Goal: Check status: Check status

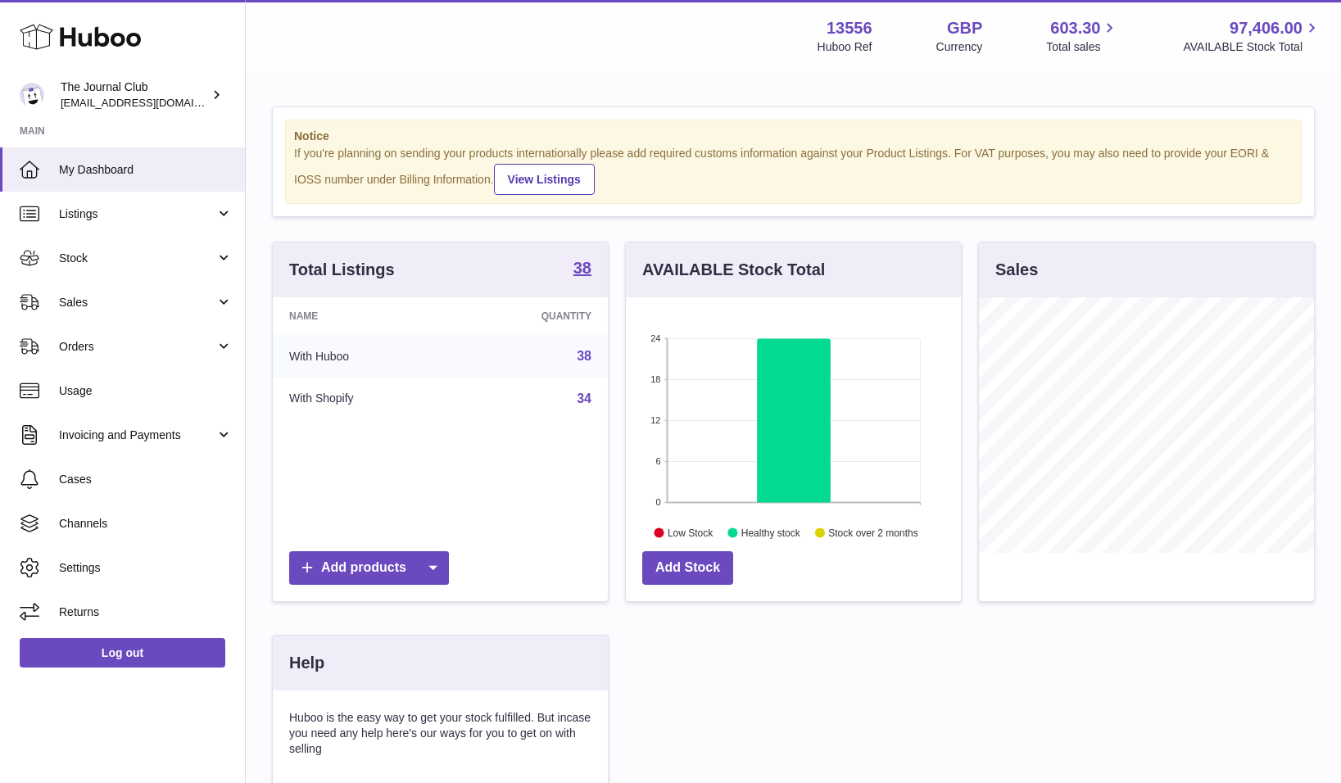
scroll to position [256, 335]
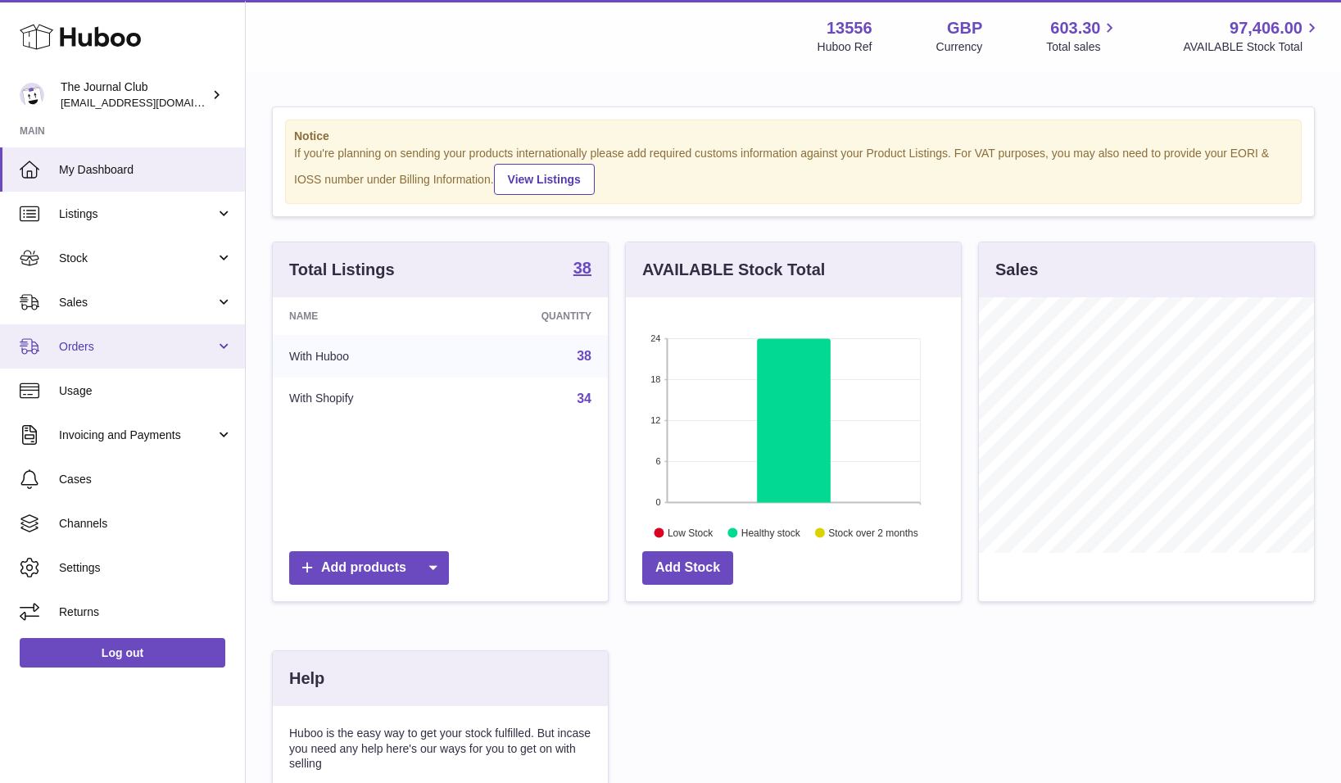
click at [63, 354] on link "Orders" at bounding box center [122, 346] width 245 height 44
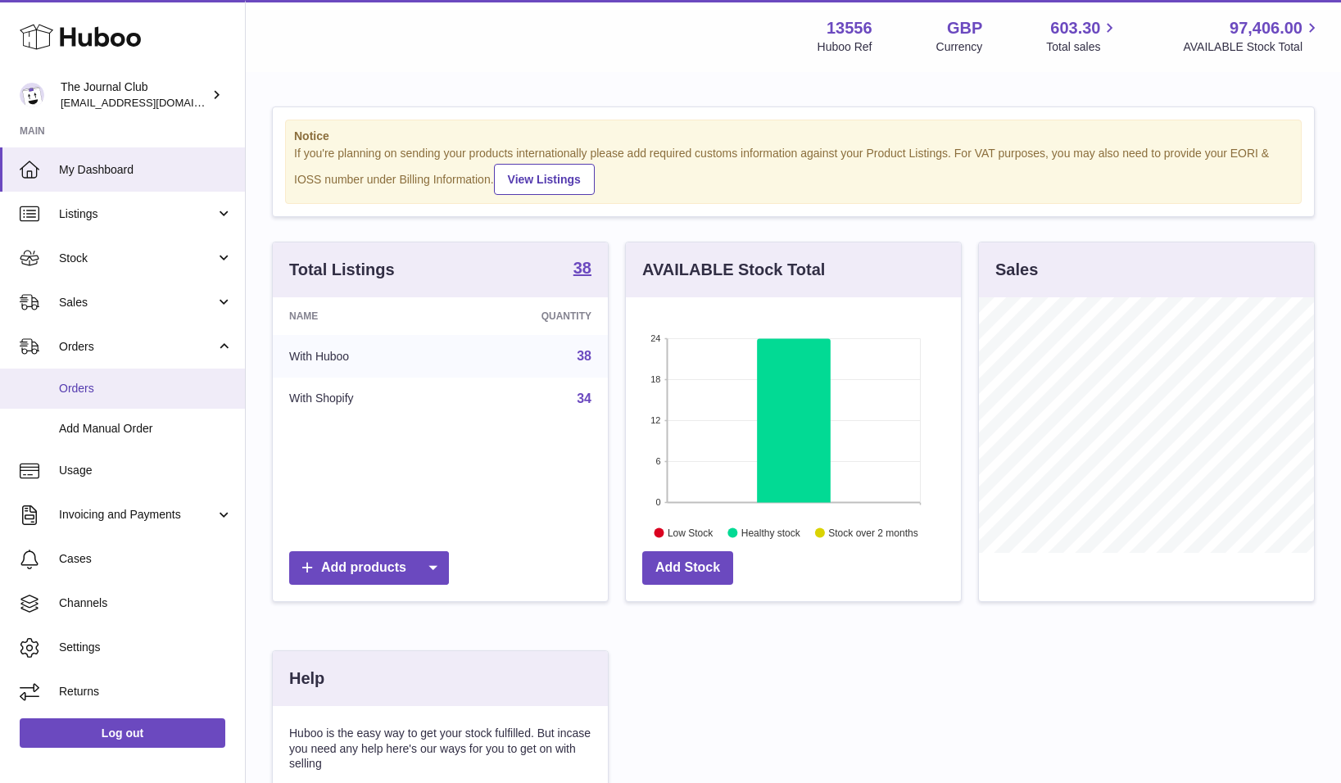
click at [129, 384] on span "Orders" at bounding box center [146, 389] width 174 height 16
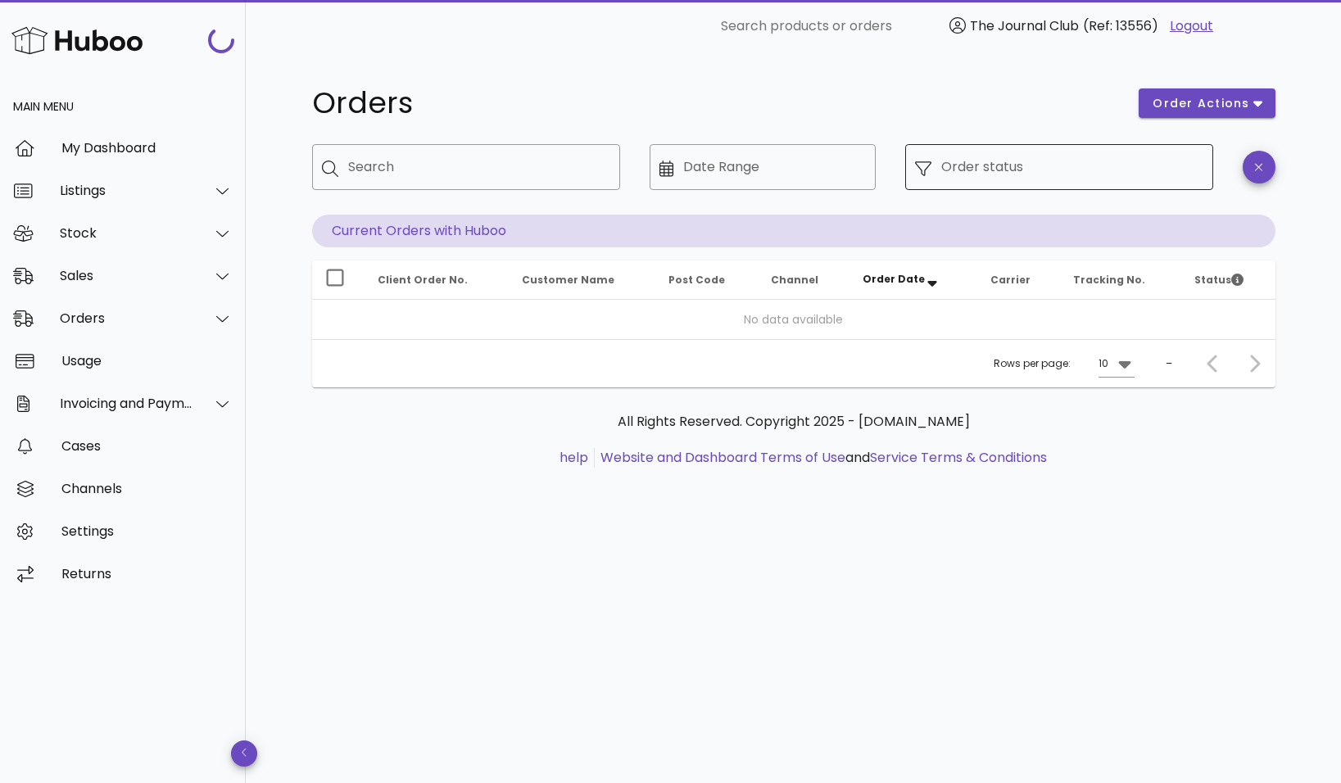
click at [1077, 180] on div "Order status" at bounding box center [1072, 167] width 262 height 46
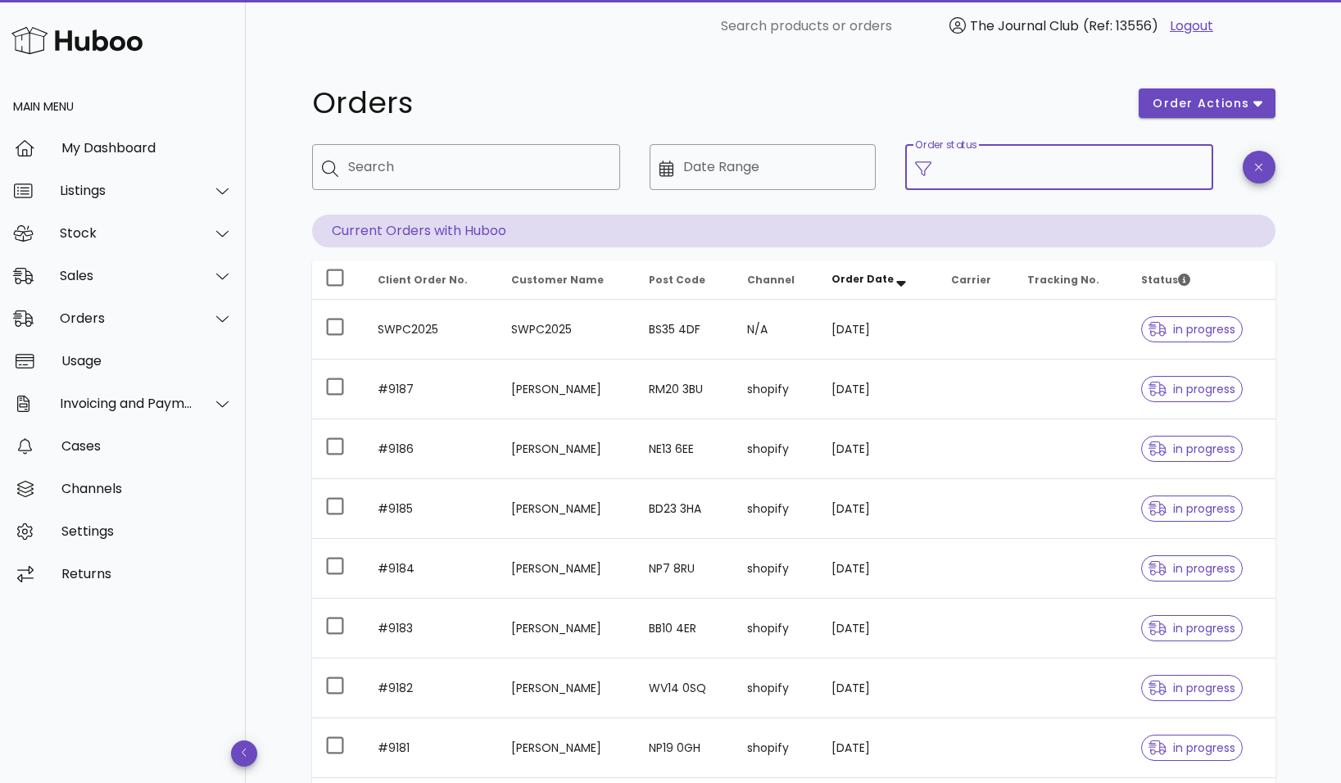
click at [990, 165] on input "Order status" at bounding box center [1072, 167] width 262 height 26
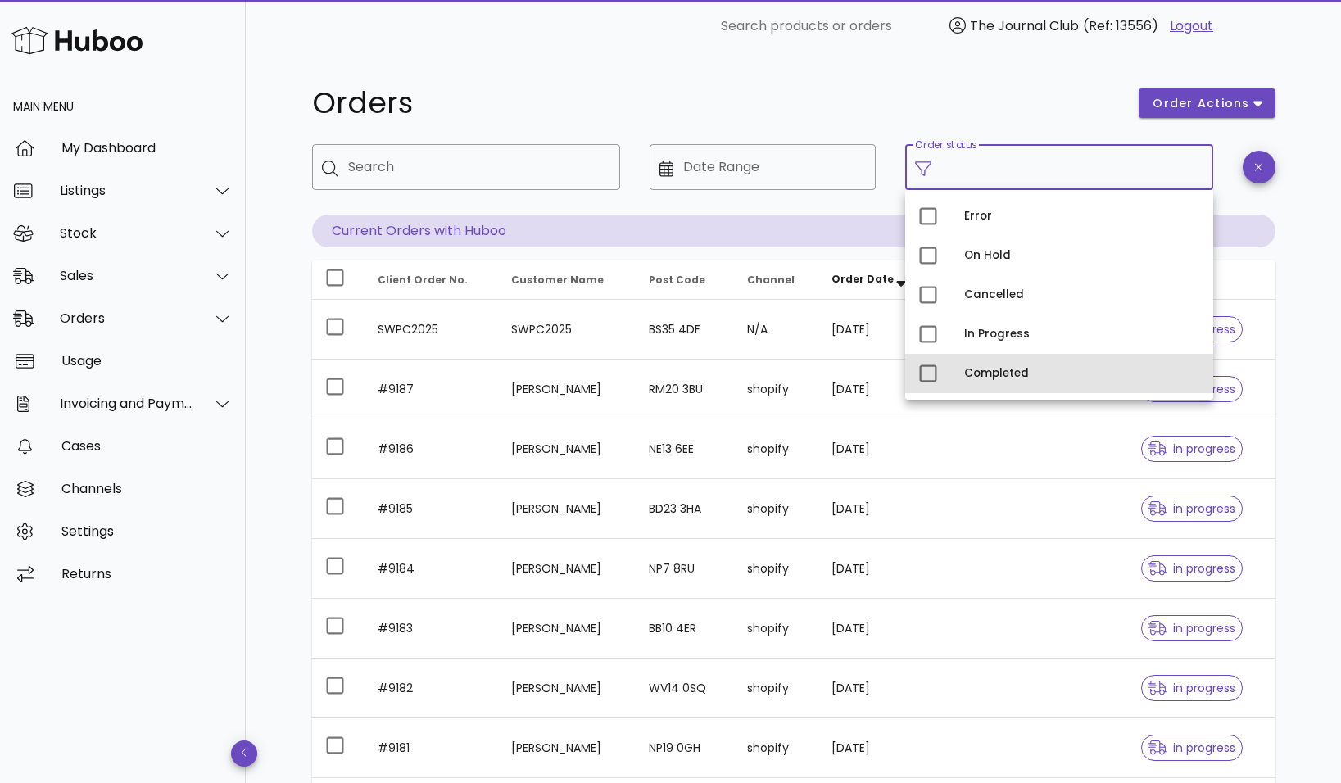
click at [997, 379] on div "Completed" at bounding box center [1082, 373] width 236 height 13
type input "**********"
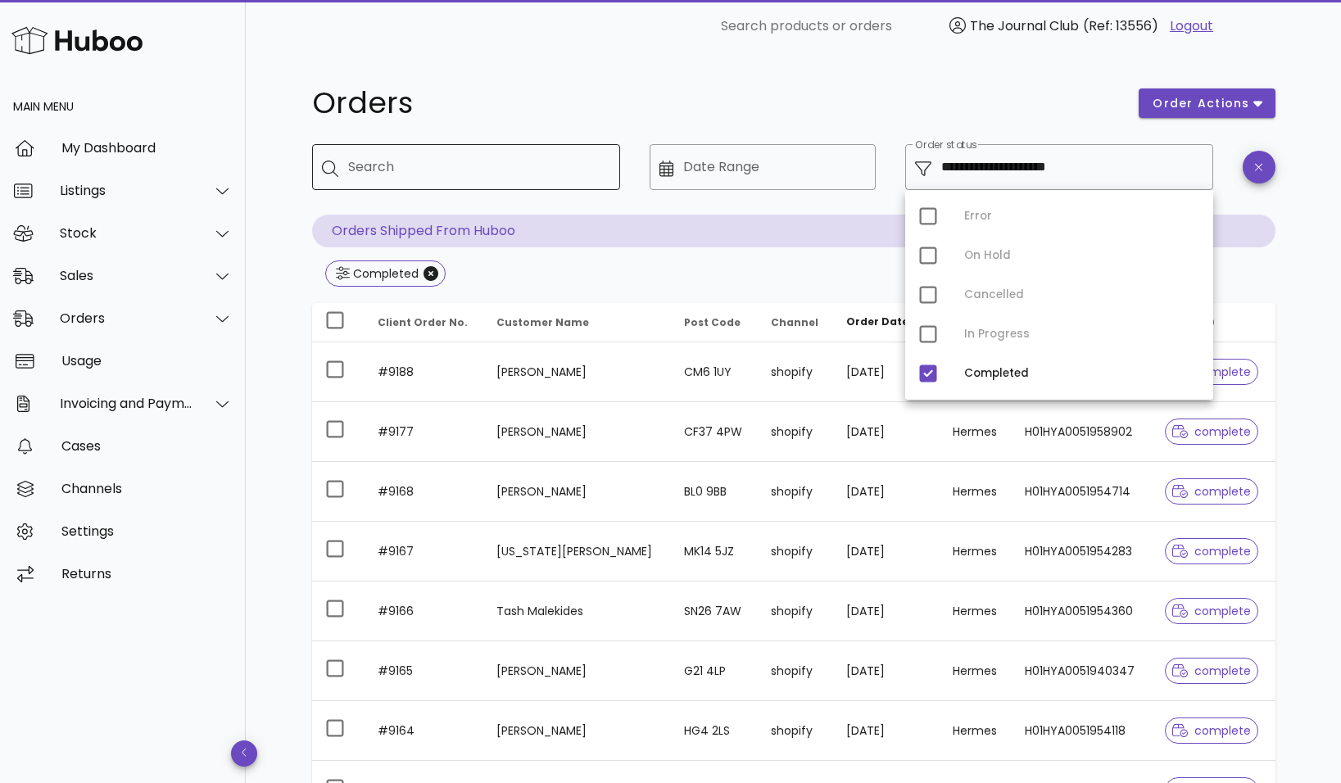
click at [481, 163] on input "Search" at bounding box center [477, 167] width 259 height 26
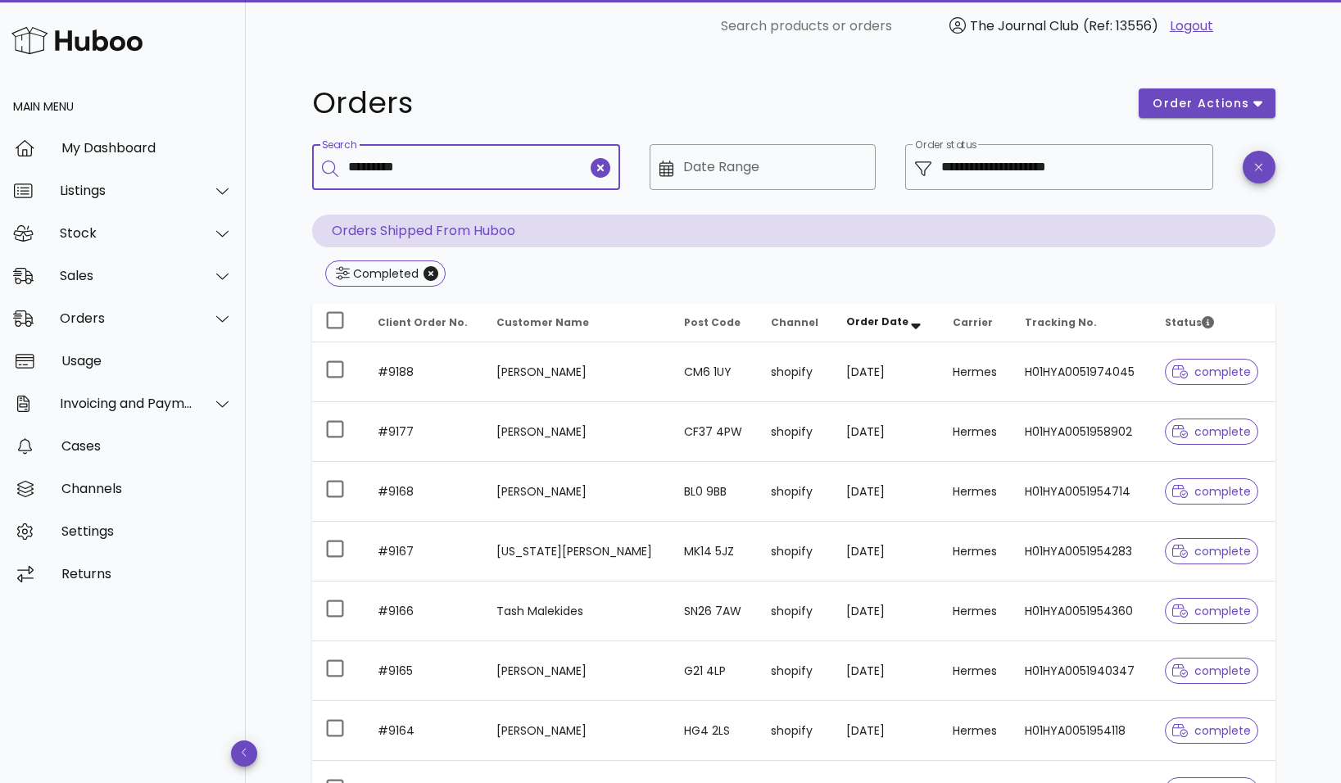
type input "*********"
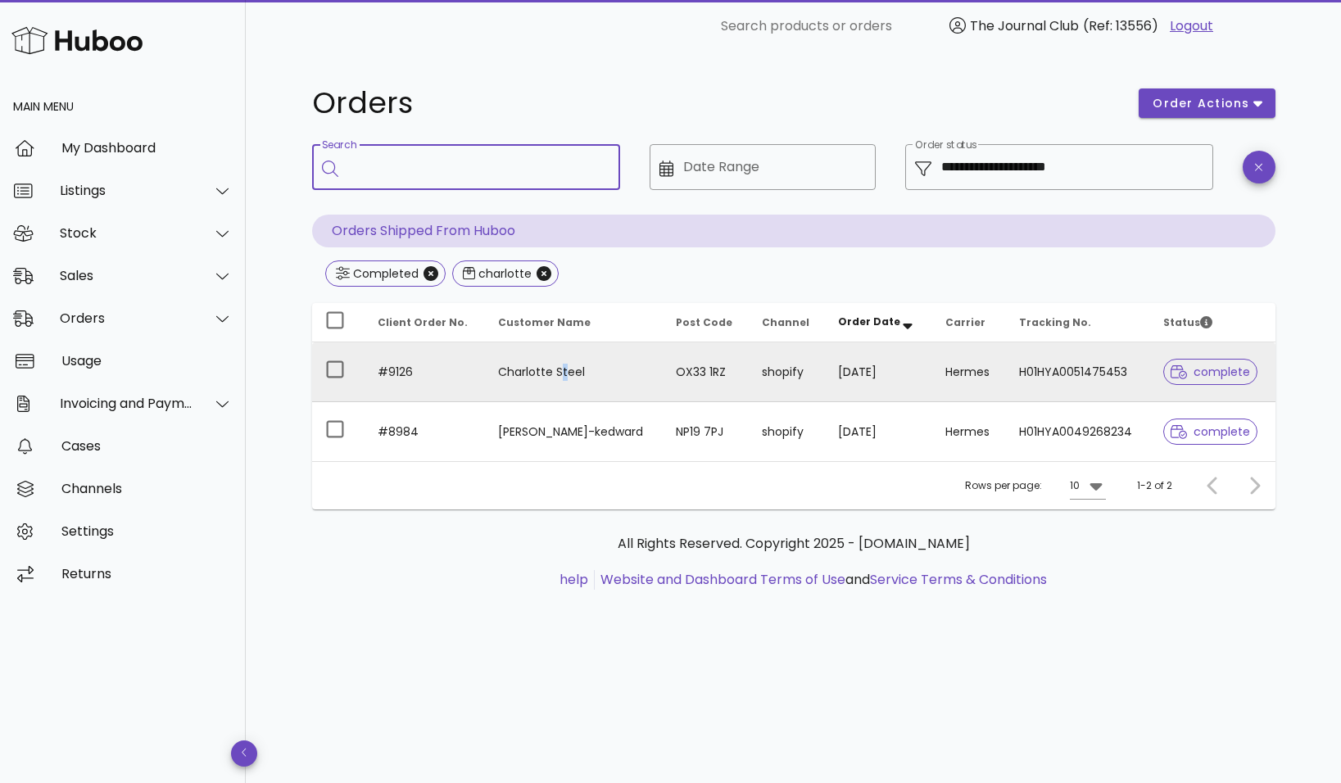
click at [556, 372] on td "Charlotte Steel" at bounding box center [574, 372] width 178 height 60
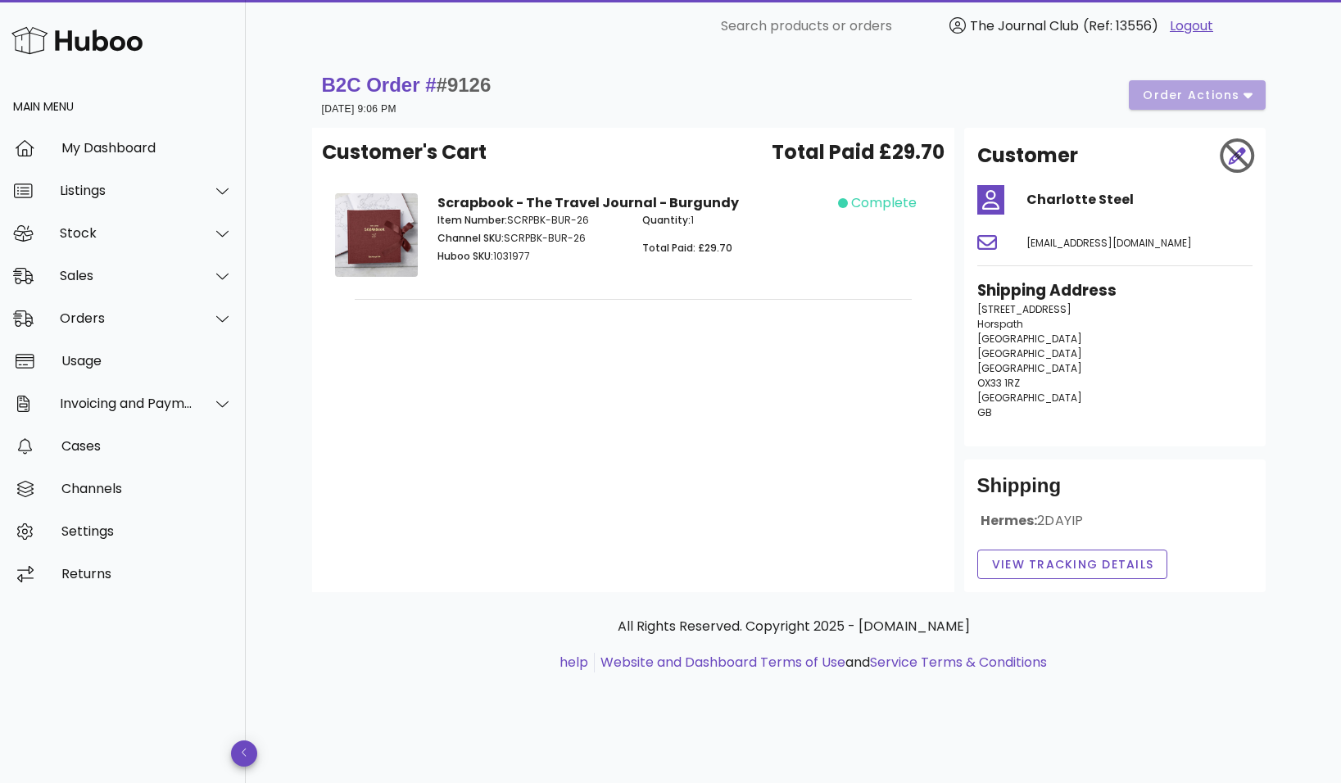
click at [687, 202] on strong "Scrapbook - The Travel Journal - Burgundy" at bounding box center [587, 202] width 301 height 19
click at [129, 198] on div "Listings" at bounding box center [127, 191] width 134 height 16
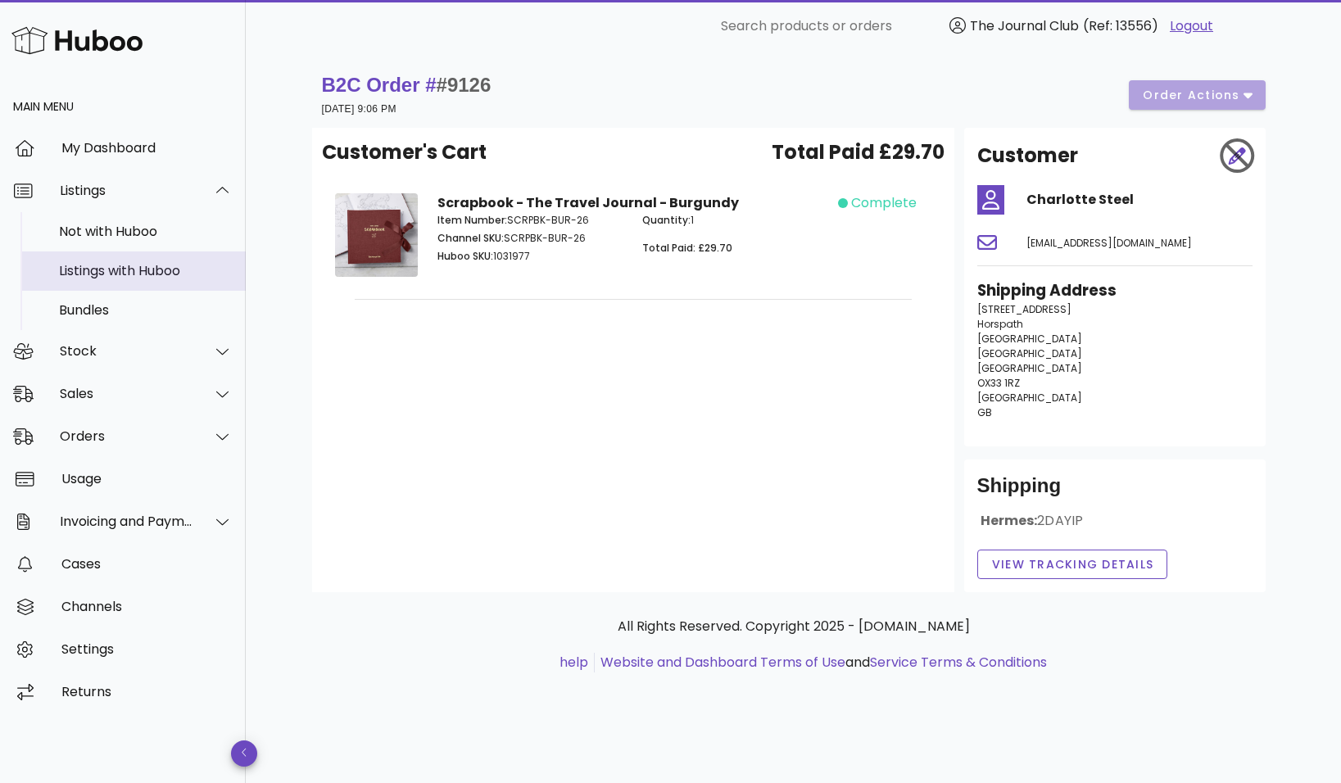
click at [122, 283] on div "Listings with Huboo" at bounding box center [146, 270] width 174 height 35
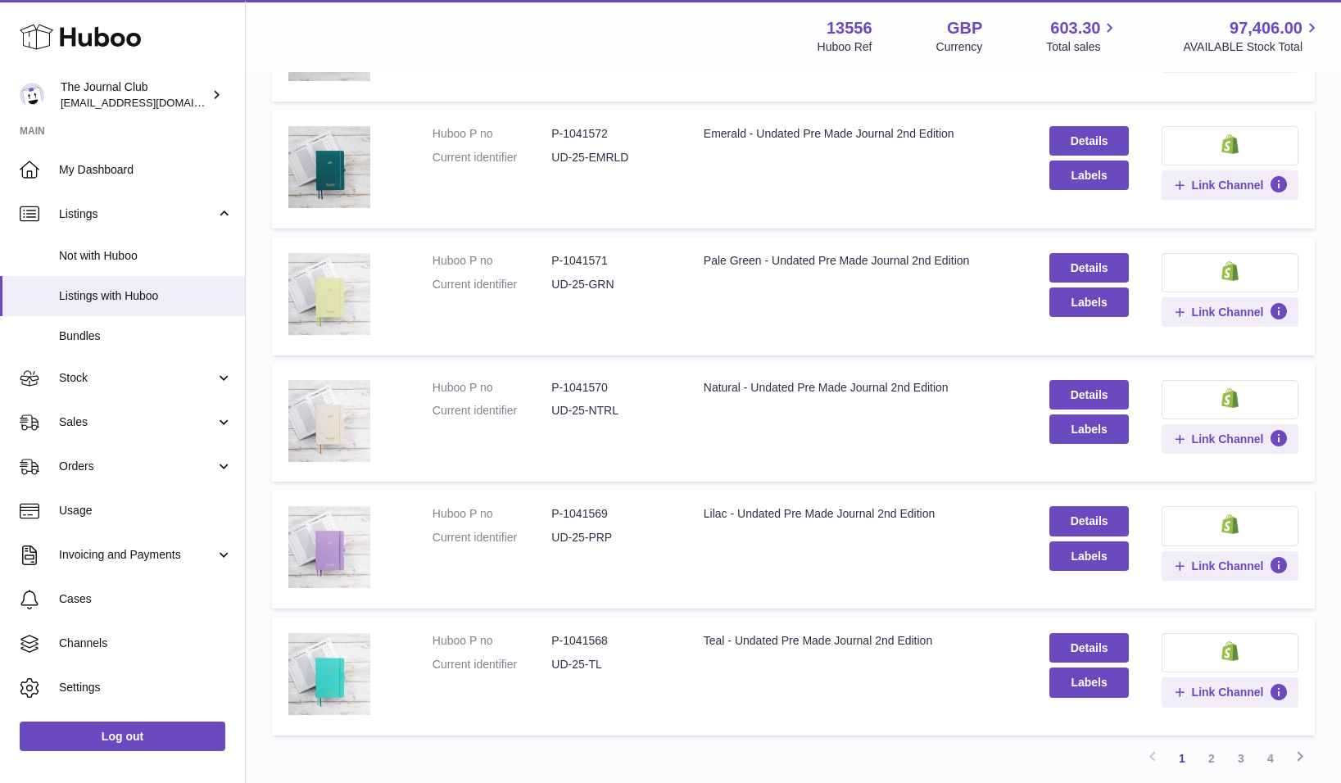
scroll to position [937, 0]
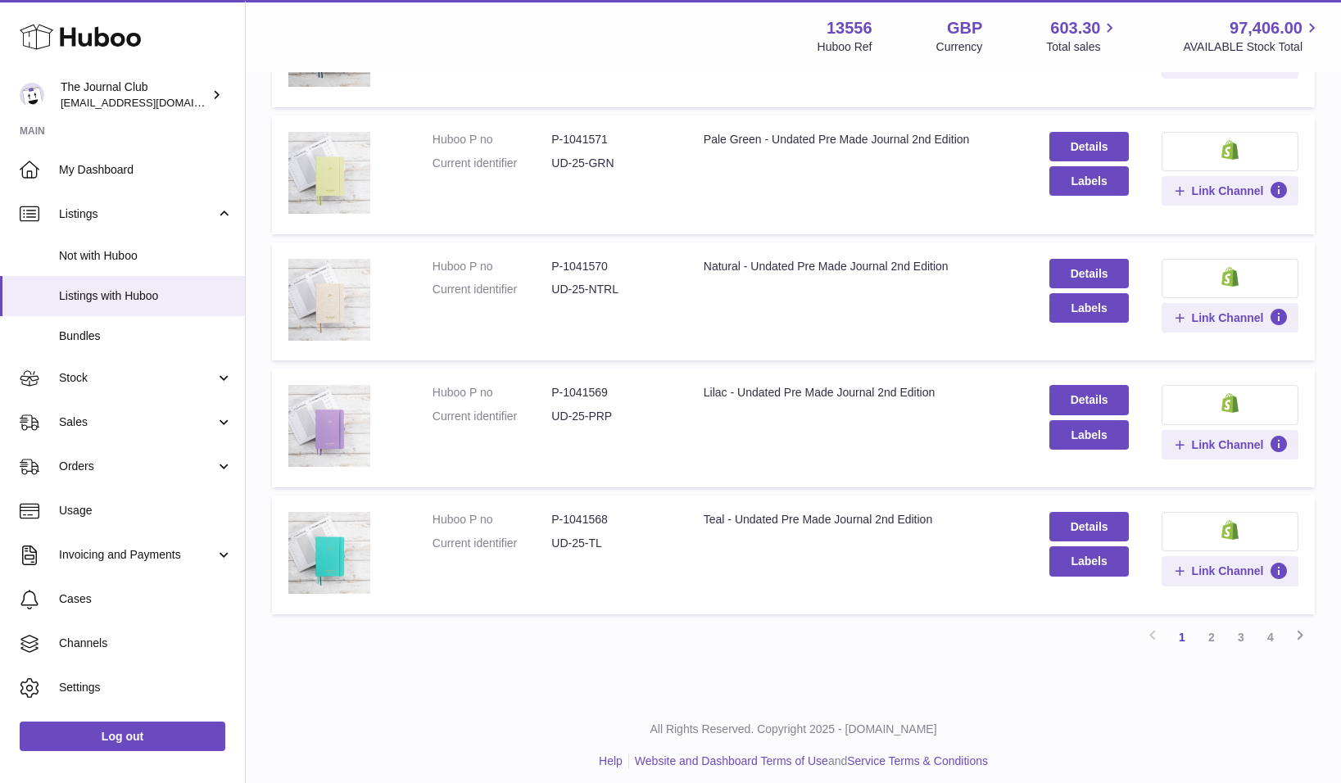
click at [1220, 623] on link "2" at bounding box center [1211, 637] width 29 height 29
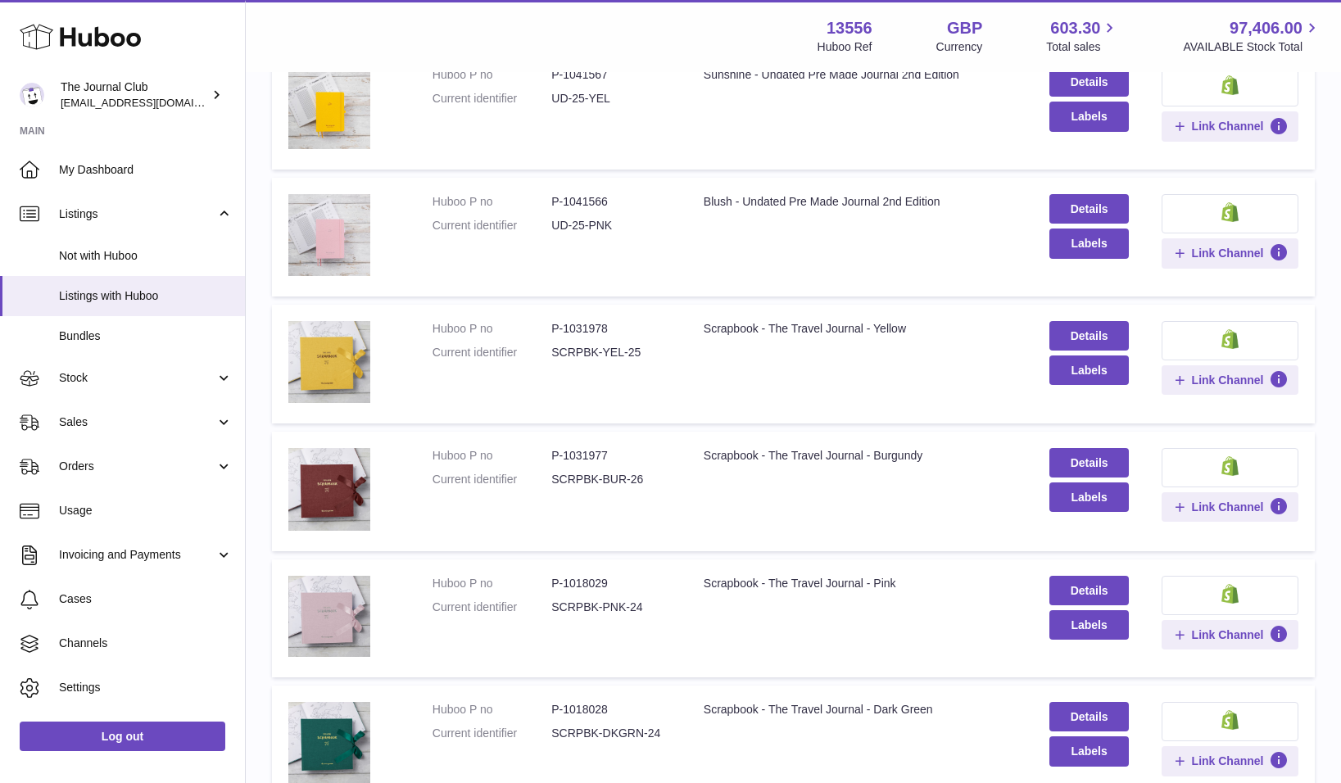
scroll to position [74, 0]
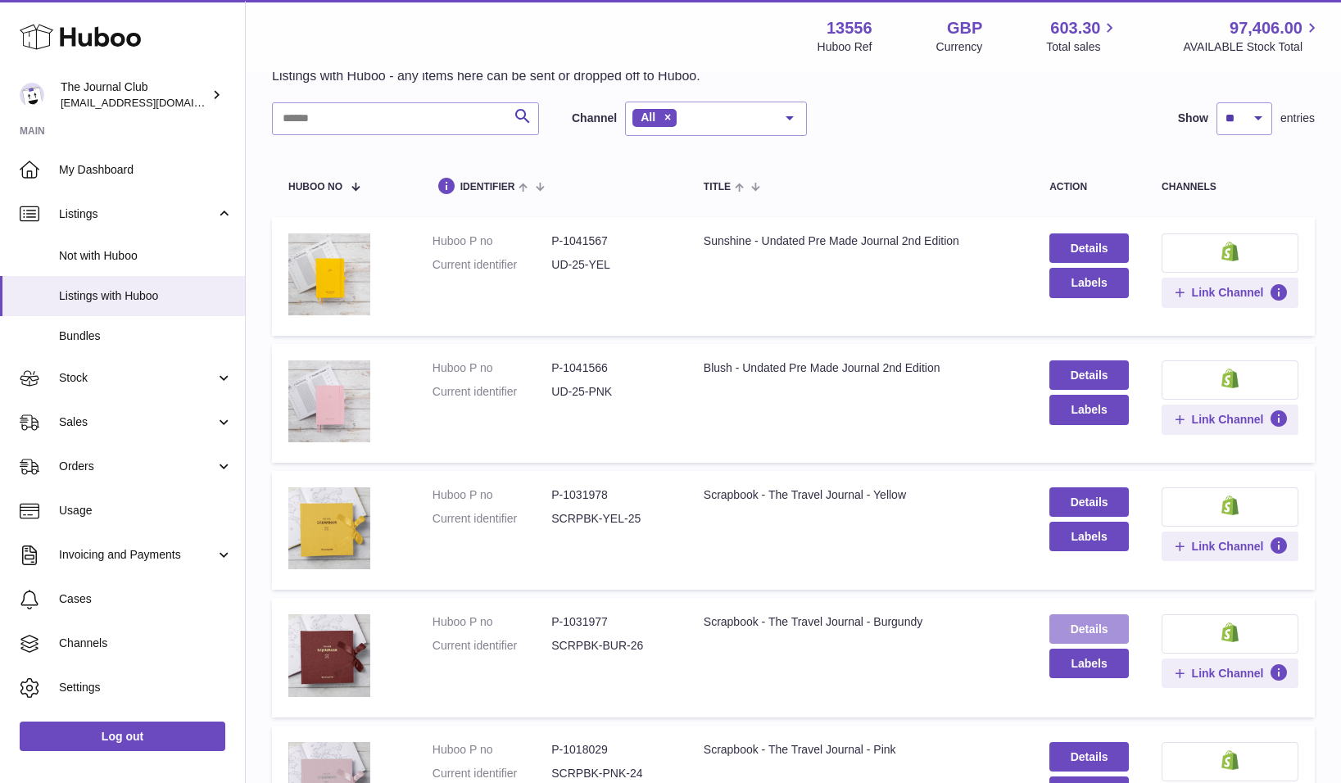
click at [1085, 617] on link "Details" at bounding box center [1088, 628] width 79 height 29
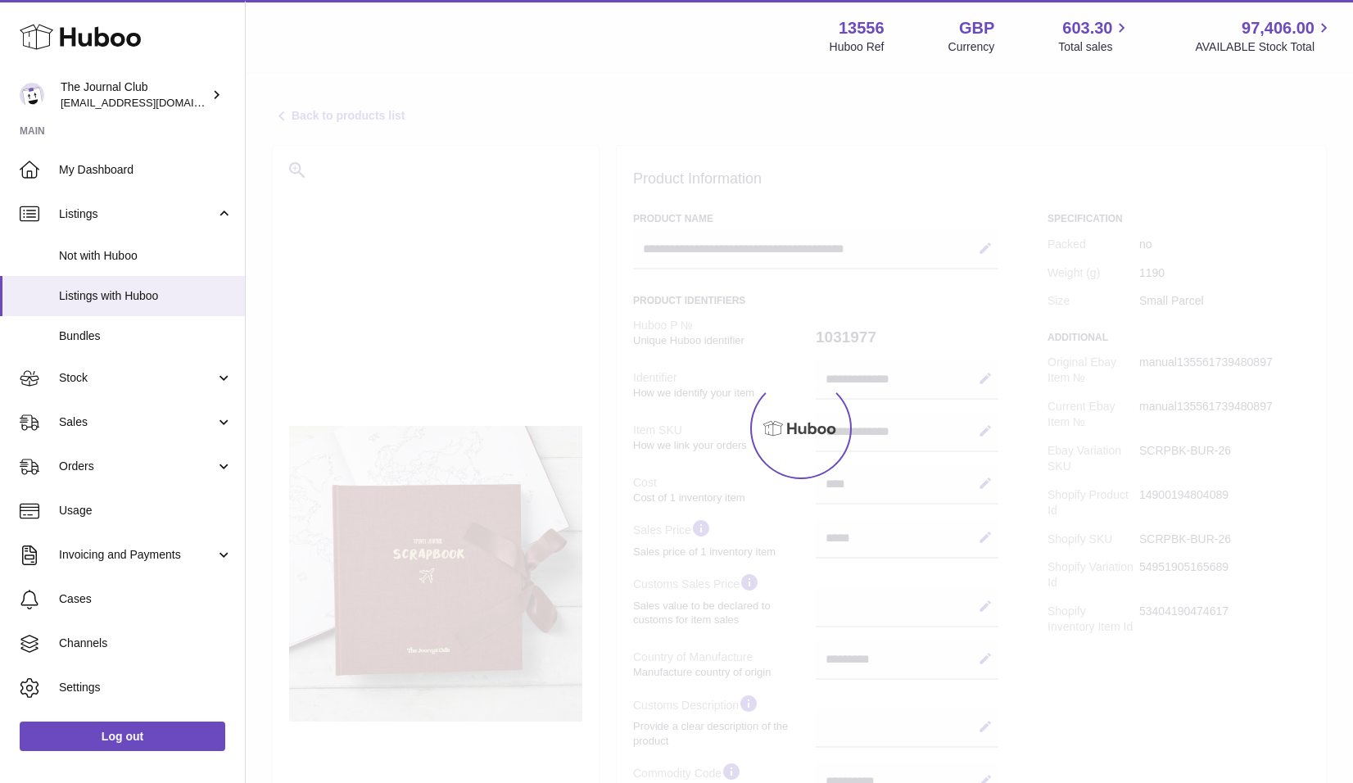
select select "***"
select select "****"
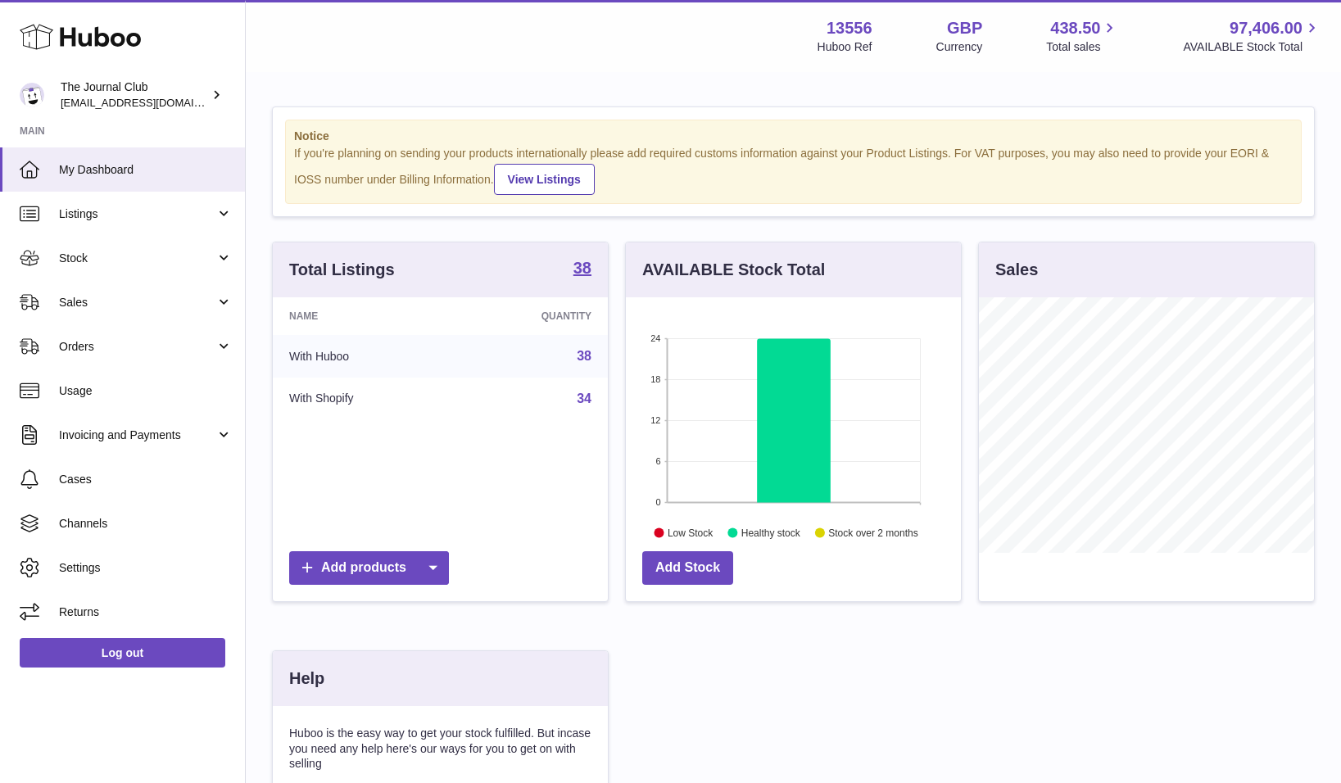
scroll to position [256, 335]
click at [129, 344] on span "Orders" at bounding box center [137, 347] width 156 height 16
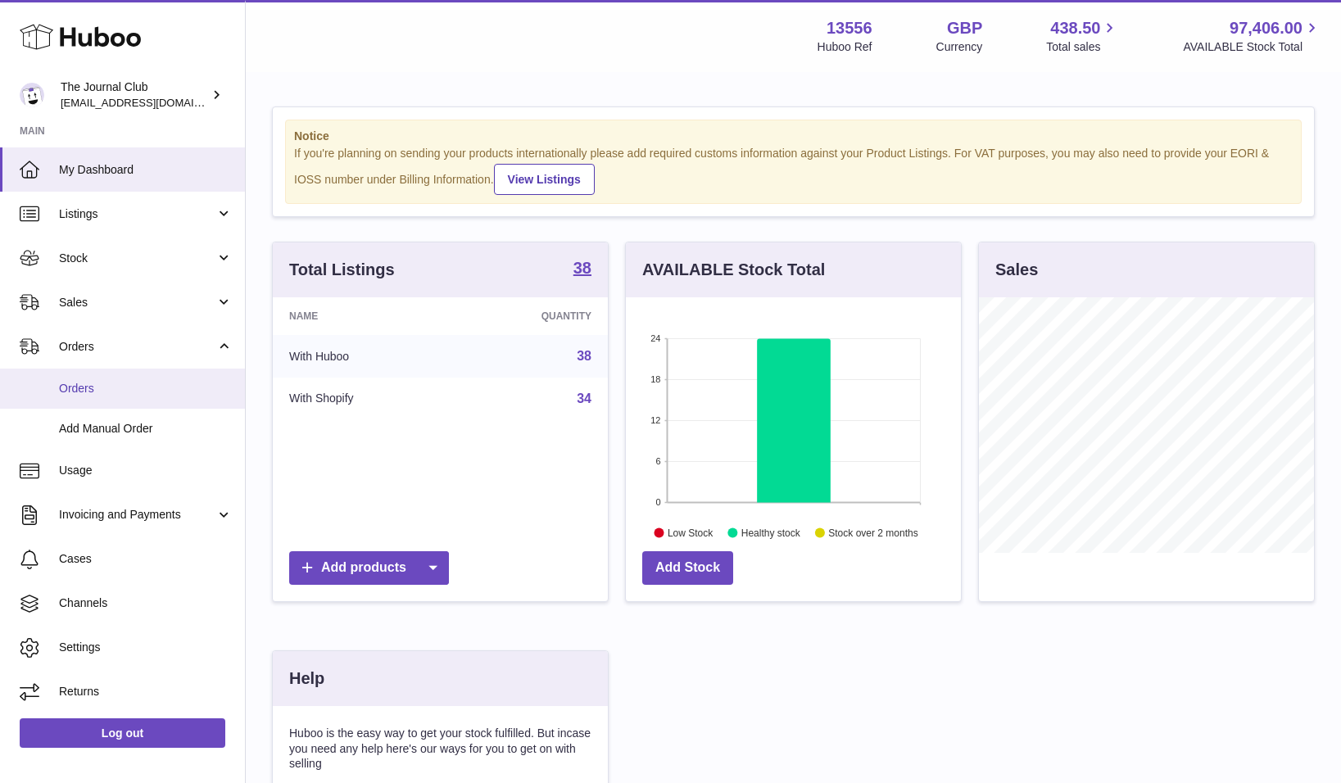
click at [110, 375] on link "Orders" at bounding box center [122, 389] width 245 height 40
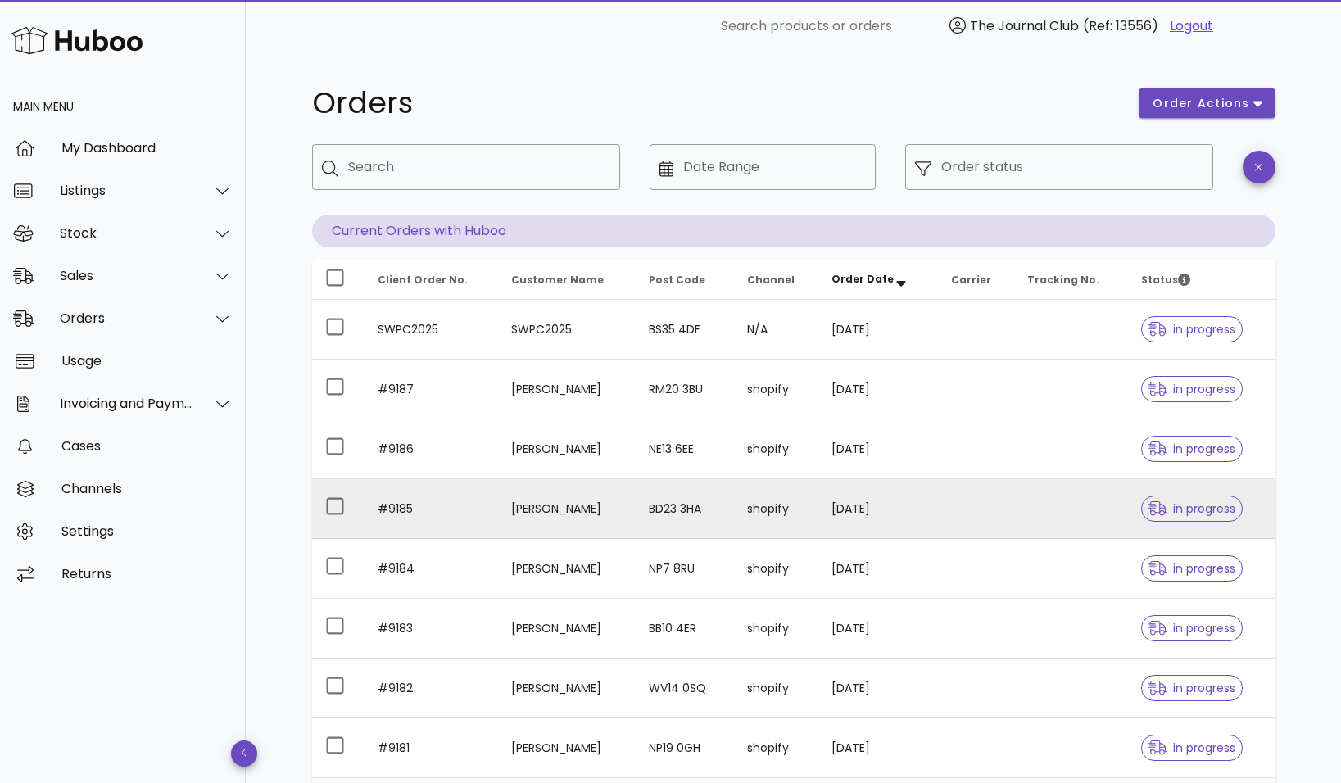
scroll to position [295, 0]
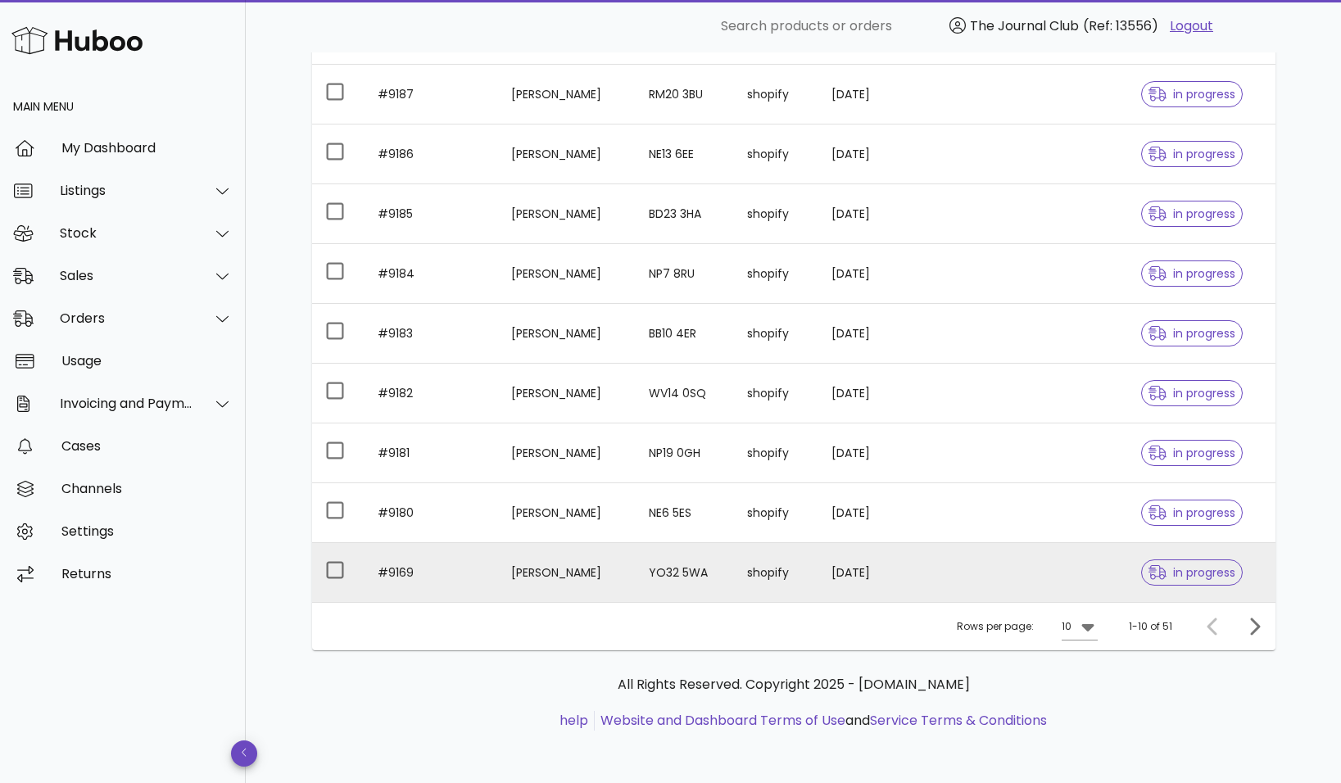
click at [577, 563] on td "[PERSON_NAME]" at bounding box center [566, 572] width 137 height 59
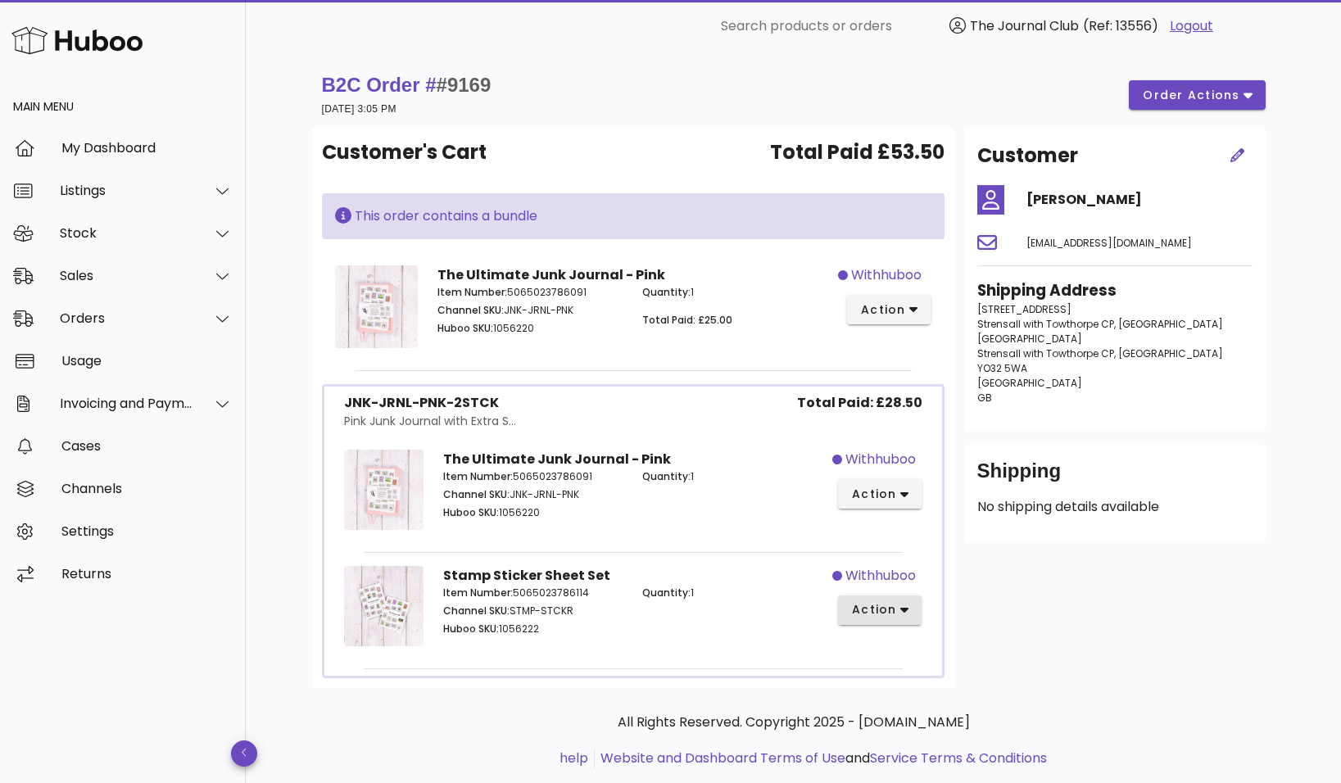
click at [895, 616] on span "action" at bounding box center [880, 609] width 58 height 17
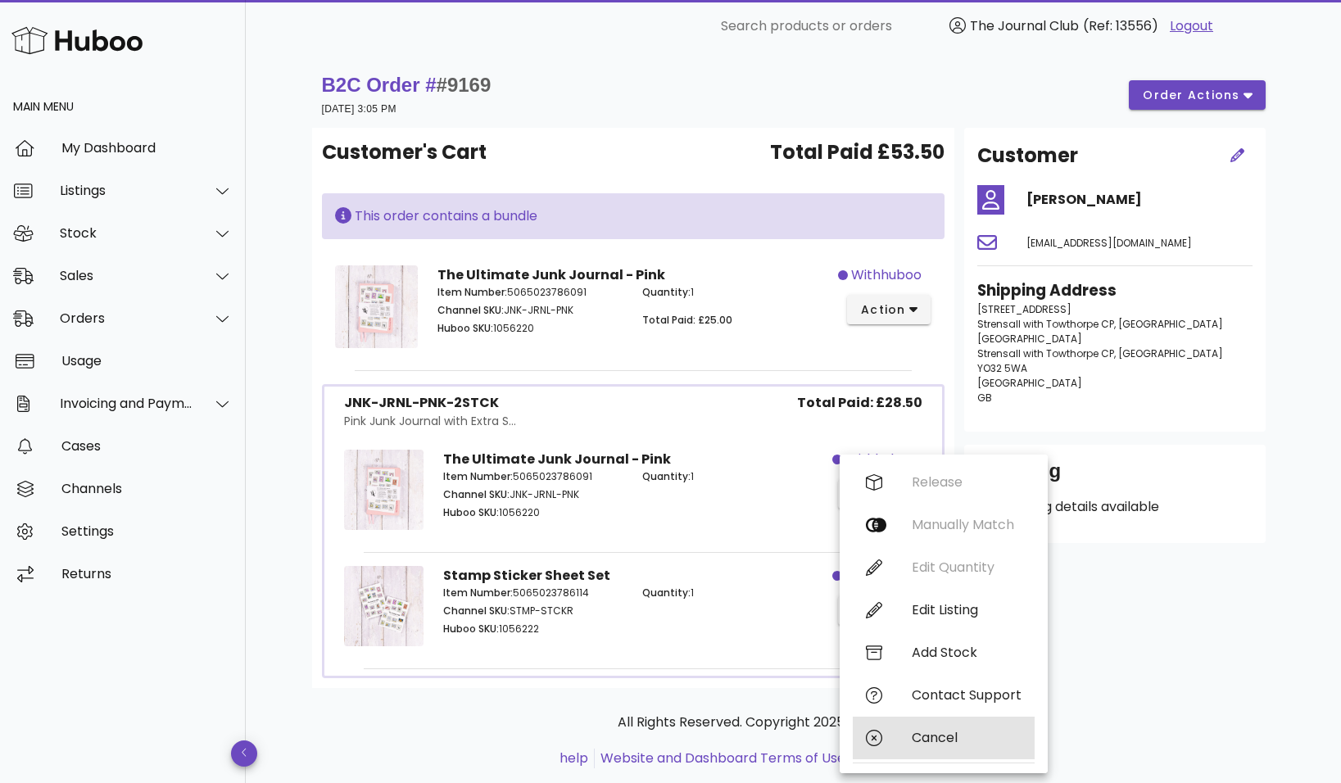
click at [938, 744] on div "Cancel" at bounding box center [967, 738] width 110 height 16
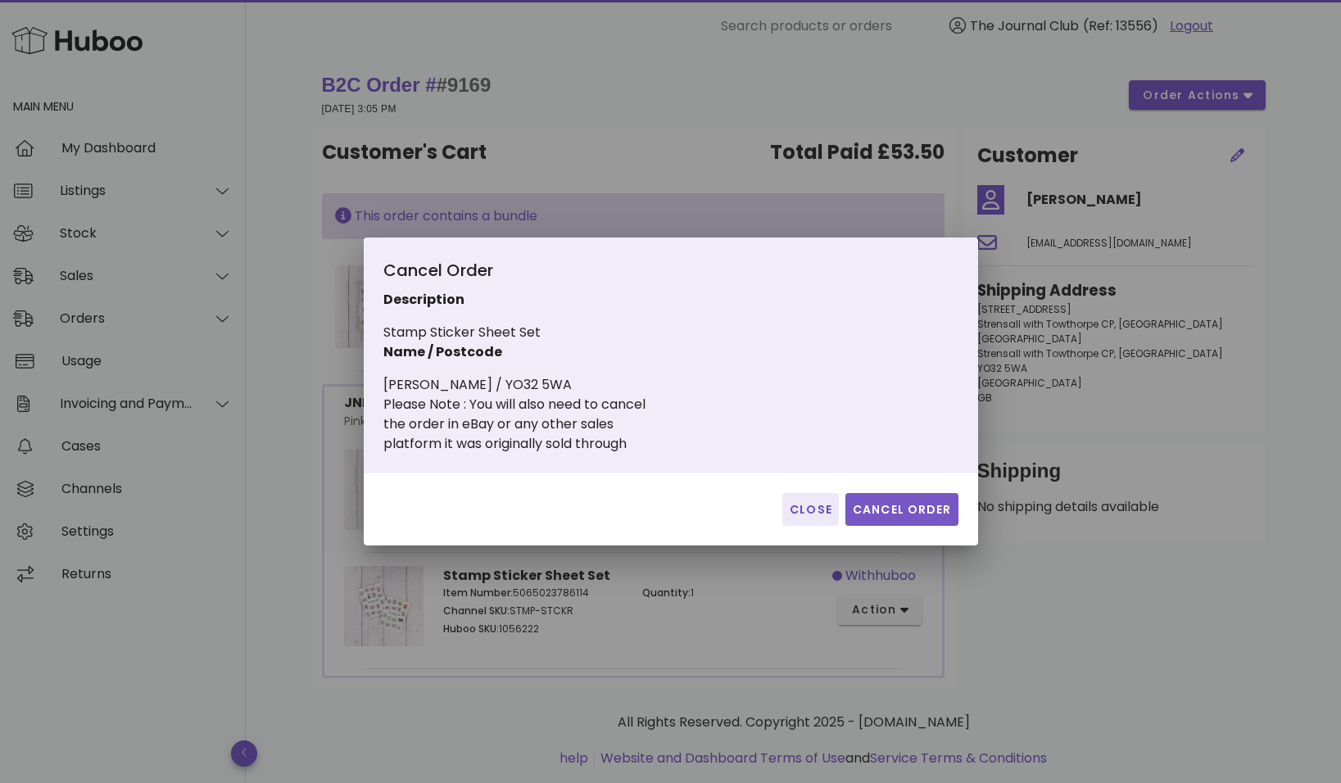
click at [921, 512] on span "Cancel Order" at bounding box center [902, 509] width 100 height 17
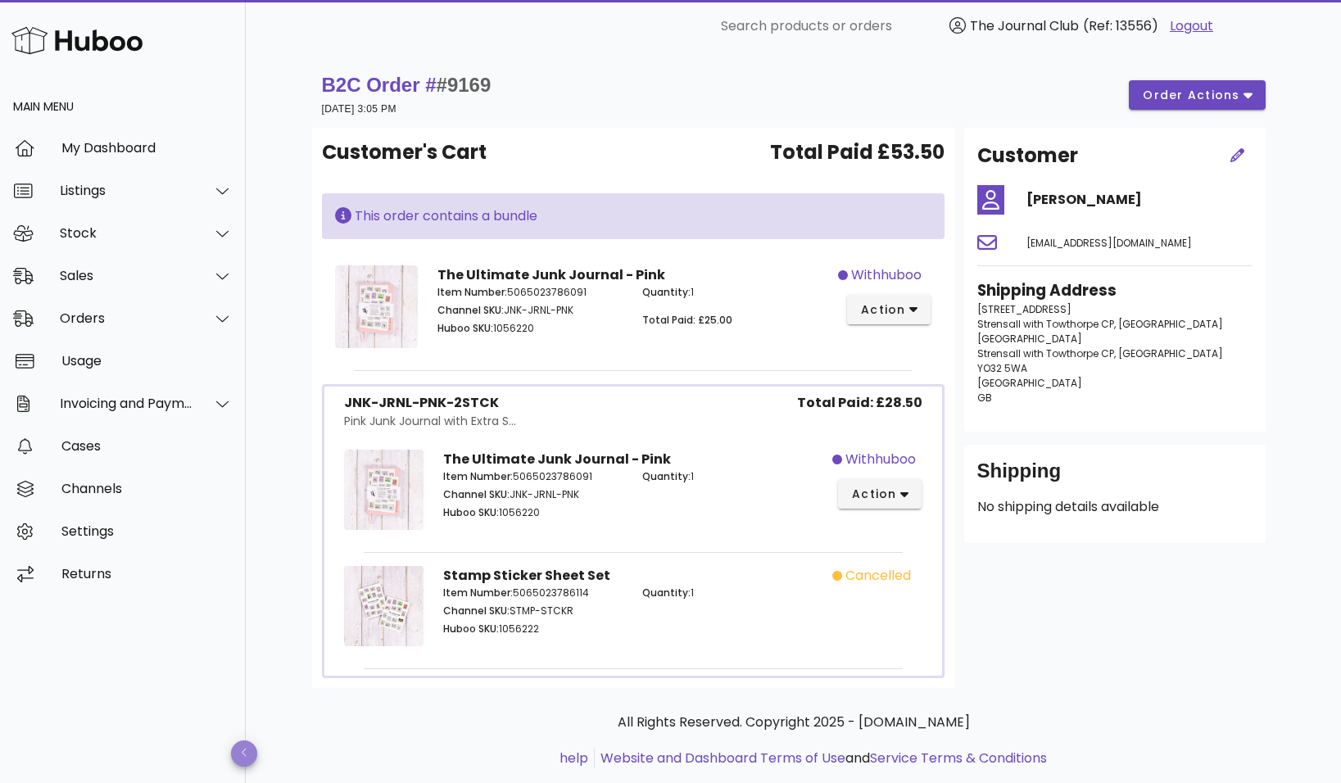
click at [245, 759] on div "button" at bounding box center [244, 753] width 7 height 13
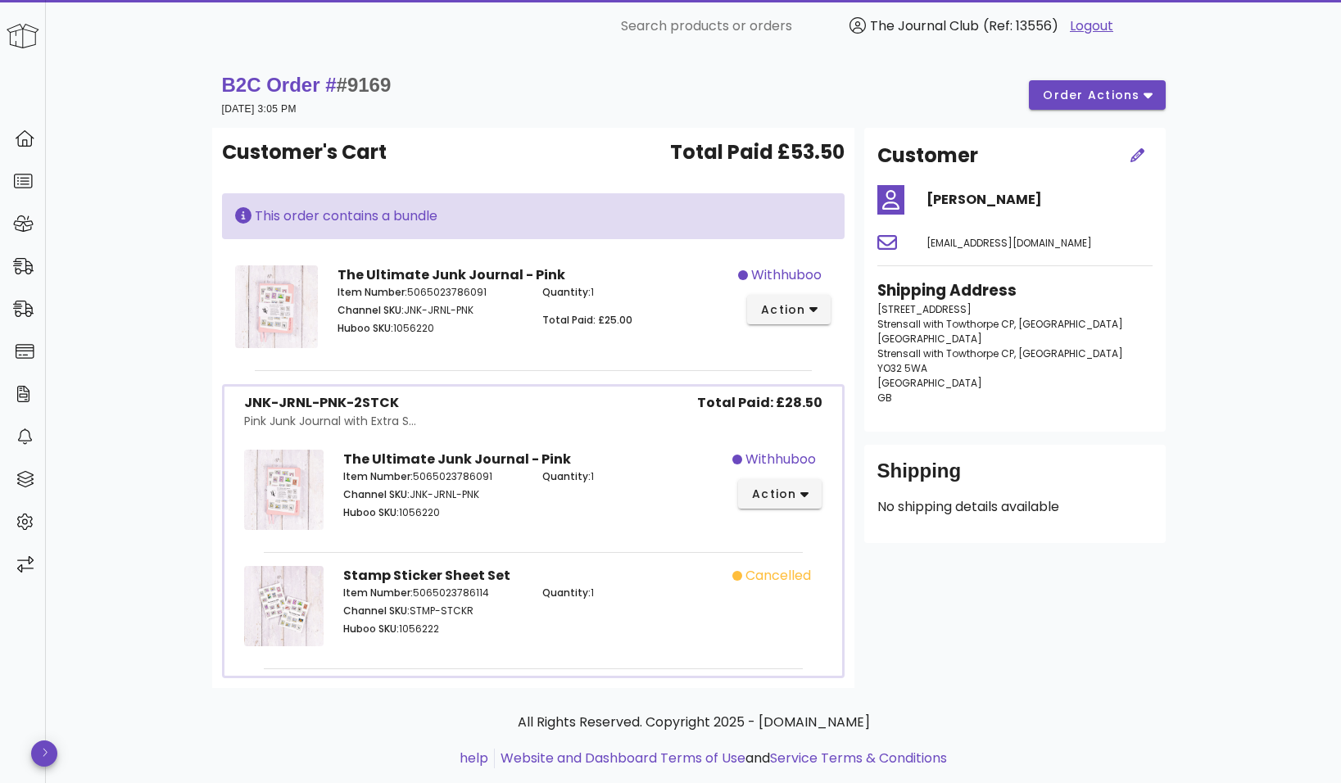
click at [42, 767] on div "Main Menu My Dashboard Listings Stock Sales Orders Usage Invoicing and Payments…" at bounding box center [23, 427] width 46 height 712
click at [254, 754] on ul "help Website and Dashboard Terms of Use and Service Terms & Conditions" at bounding box center [693, 759] width 937 height 20
click at [52, 754] on span "button" at bounding box center [44, 753] width 26 height 13
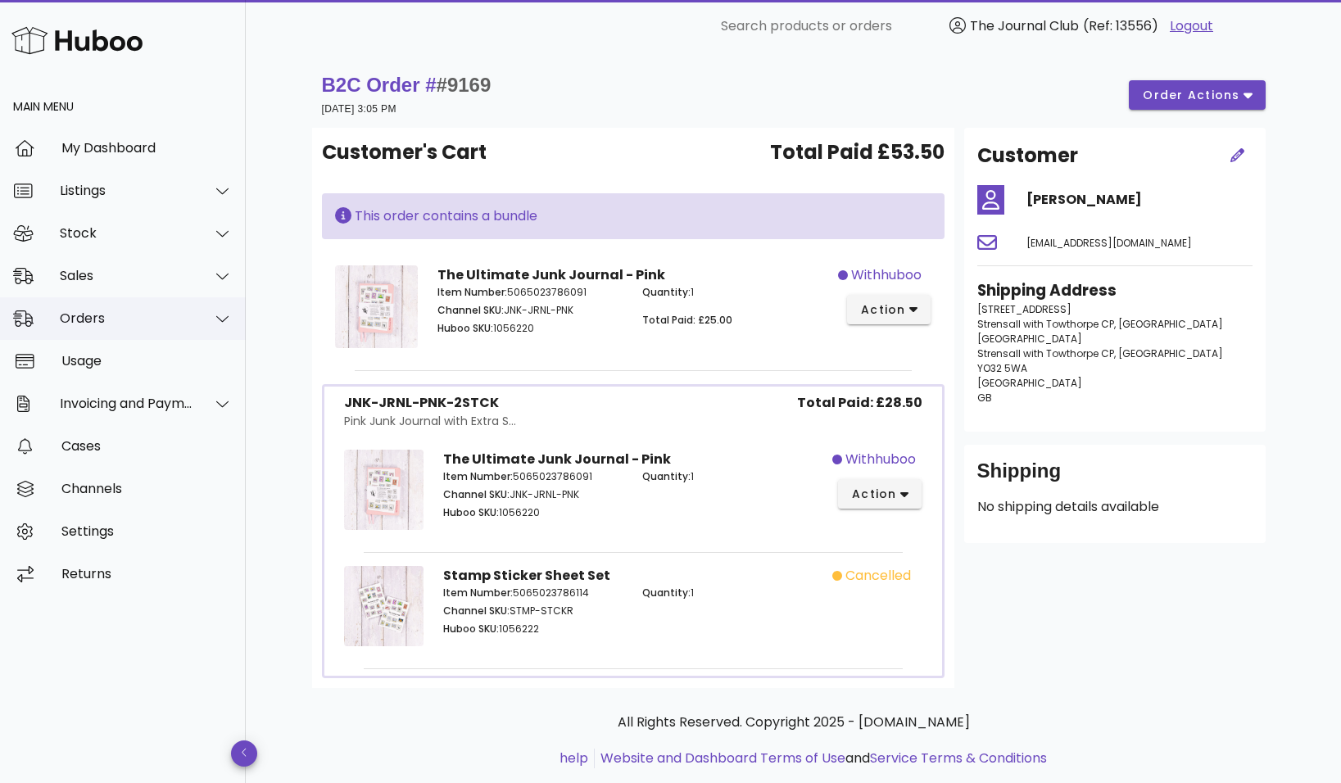
click at [163, 315] on div "Orders" at bounding box center [127, 318] width 134 height 16
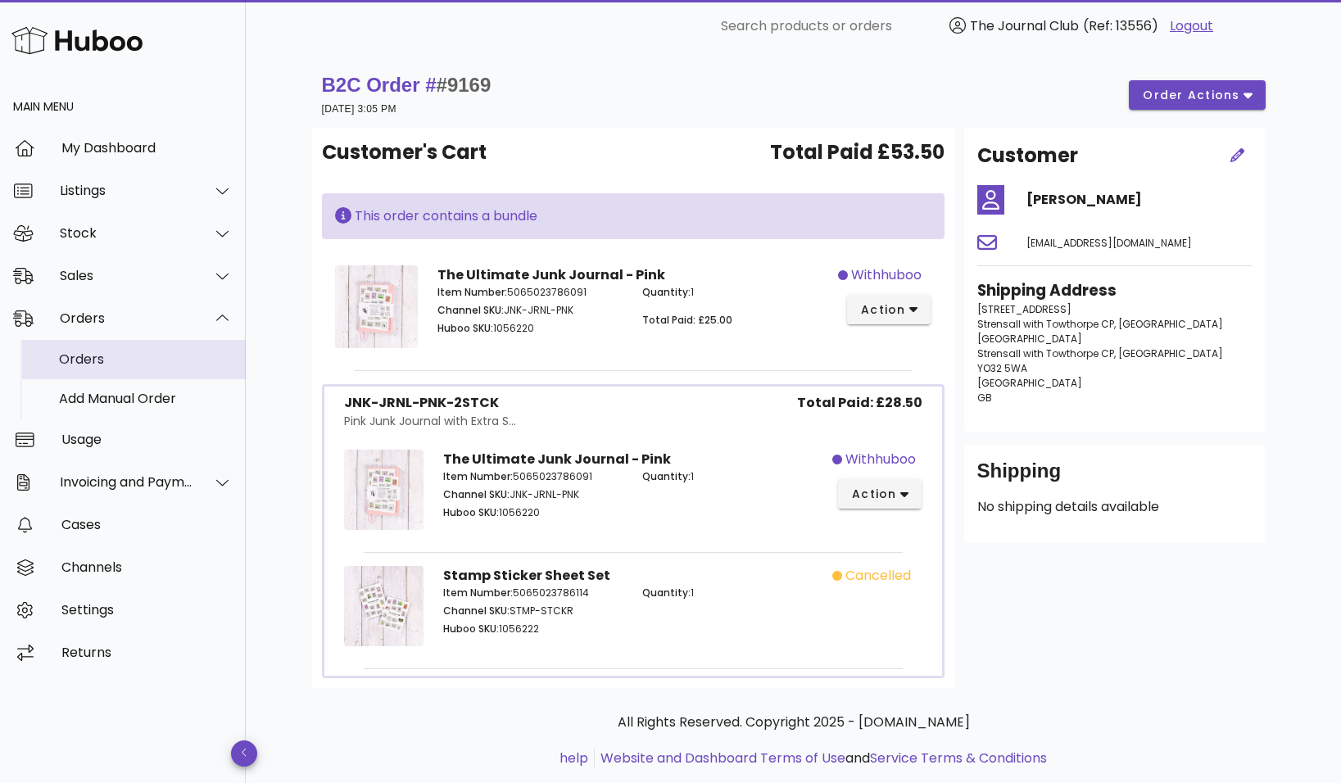
click at [116, 369] on div "Orders" at bounding box center [146, 359] width 174 height 35
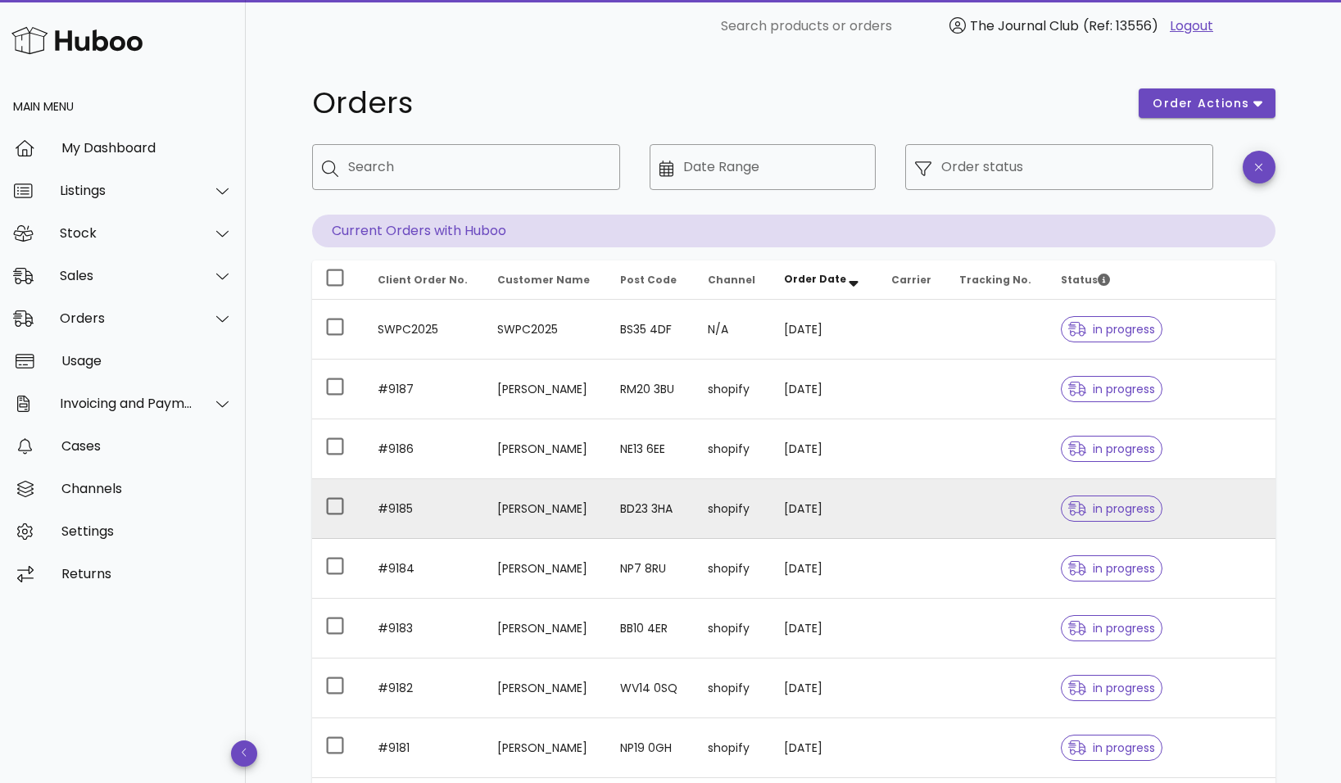
scroll to position [295, 0]
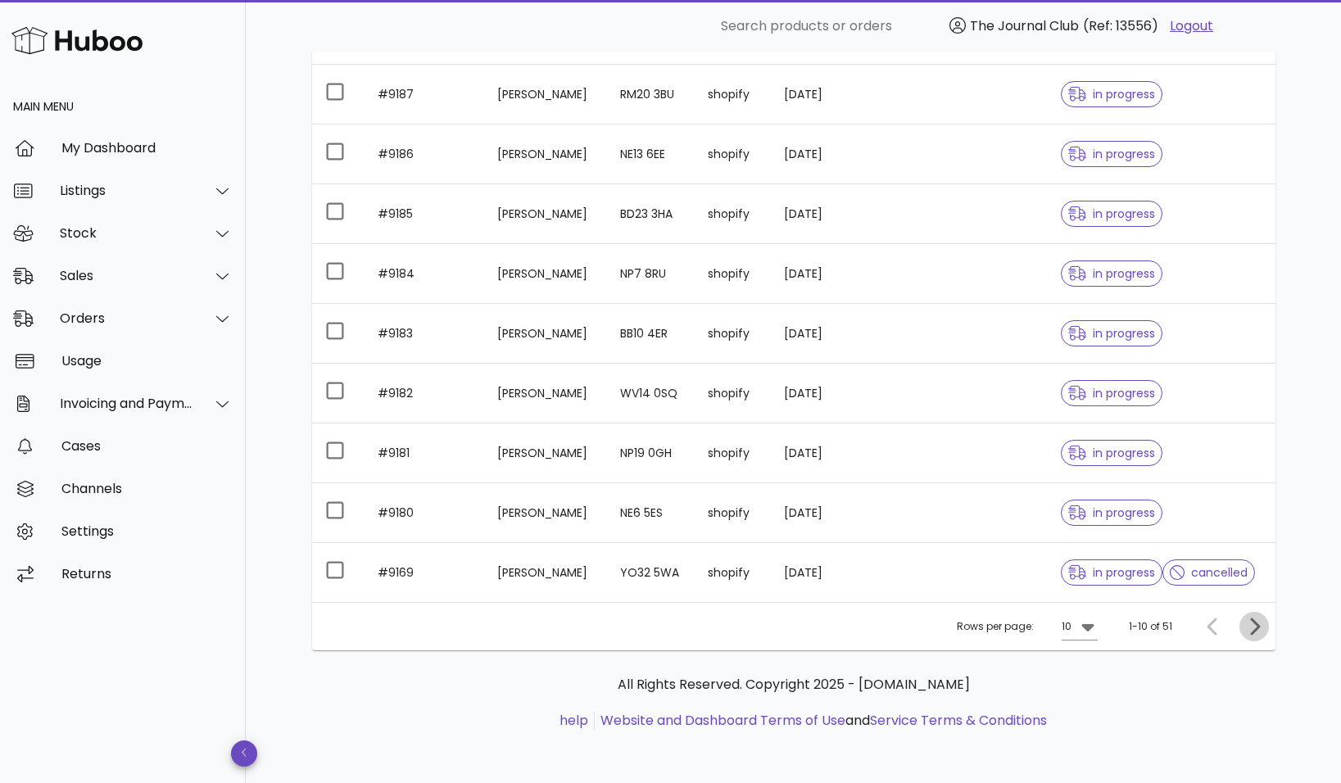
click at [1265, 627] on span "Next page" at bounding box center [1253, 627] width 29 height 20
